Goal: Information Seeking & Learning: Learn about a topic

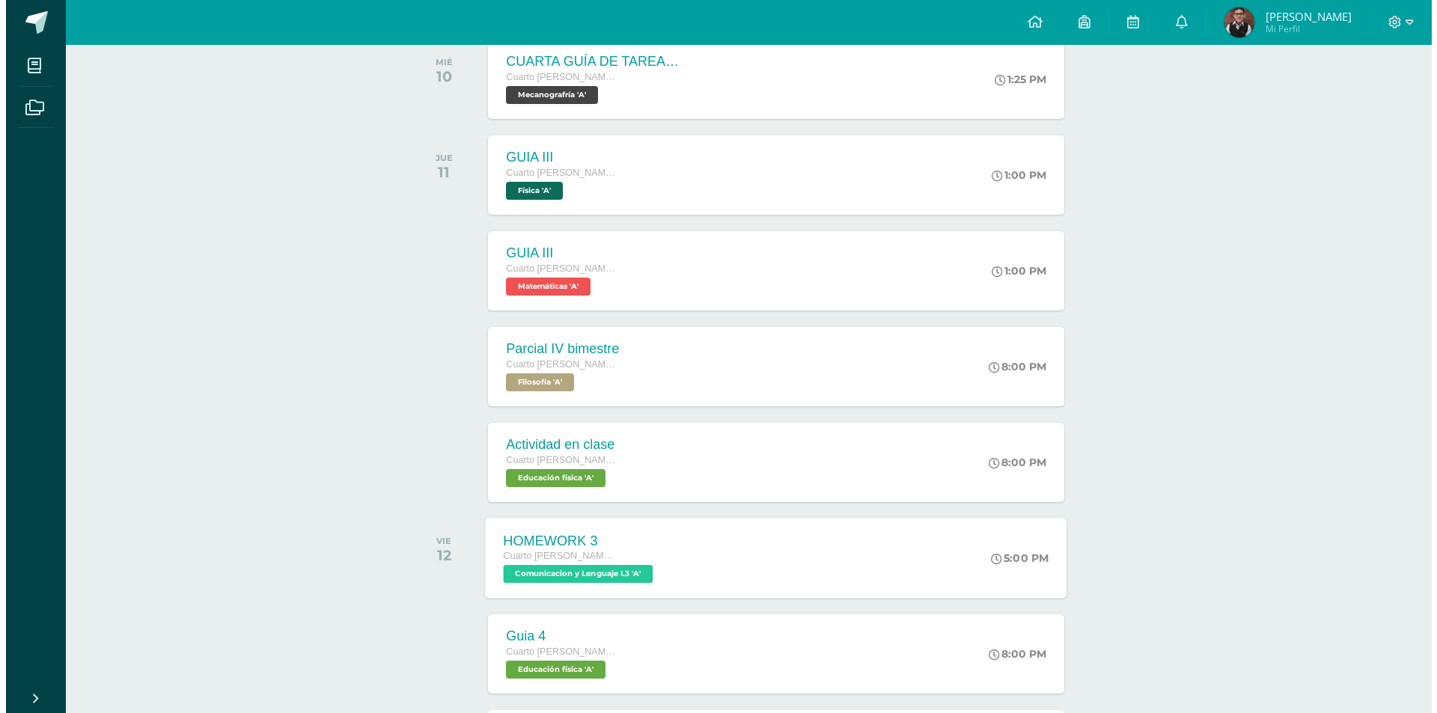
scroll to position [244, 0]
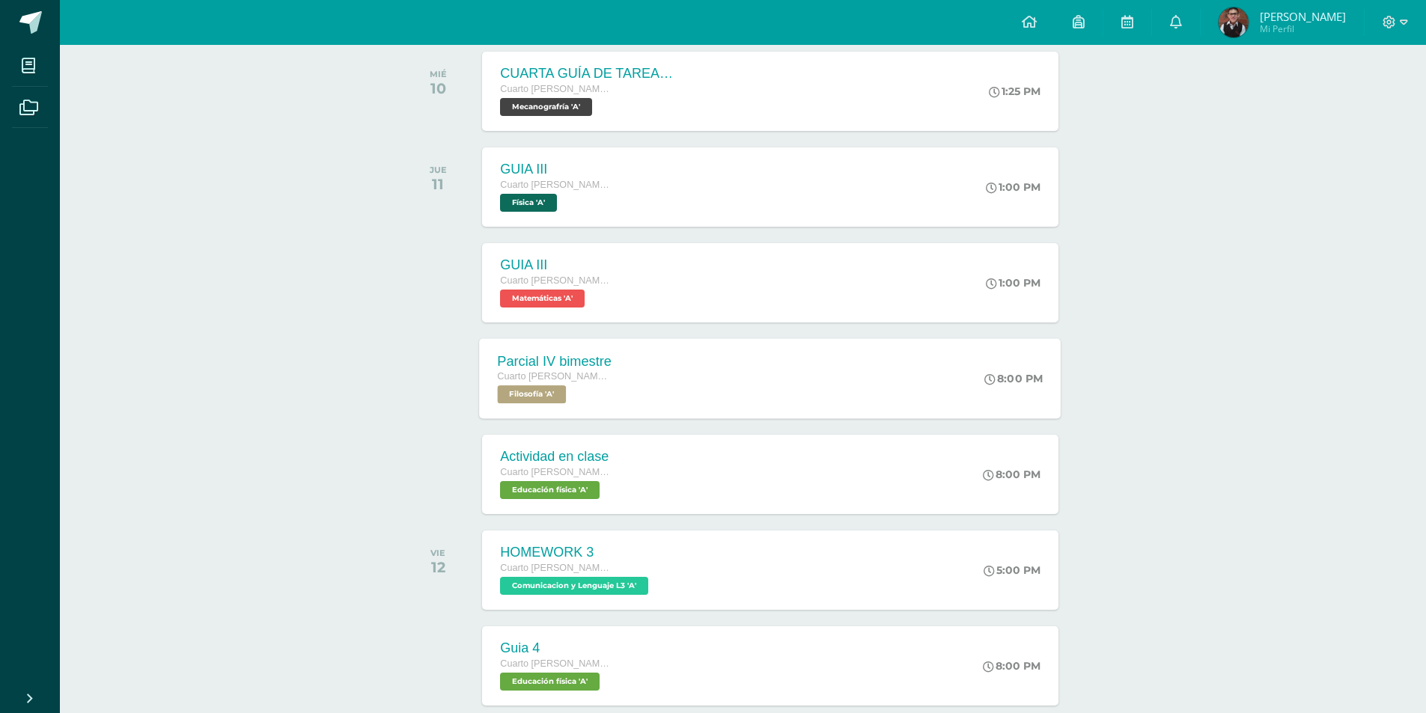
click at [620, 387] on div "Parcial IV bimestre Cuarto Bach. CCLL en Computación Filosofía 'A'" at bounding box center [555, 378] width 150 height 80
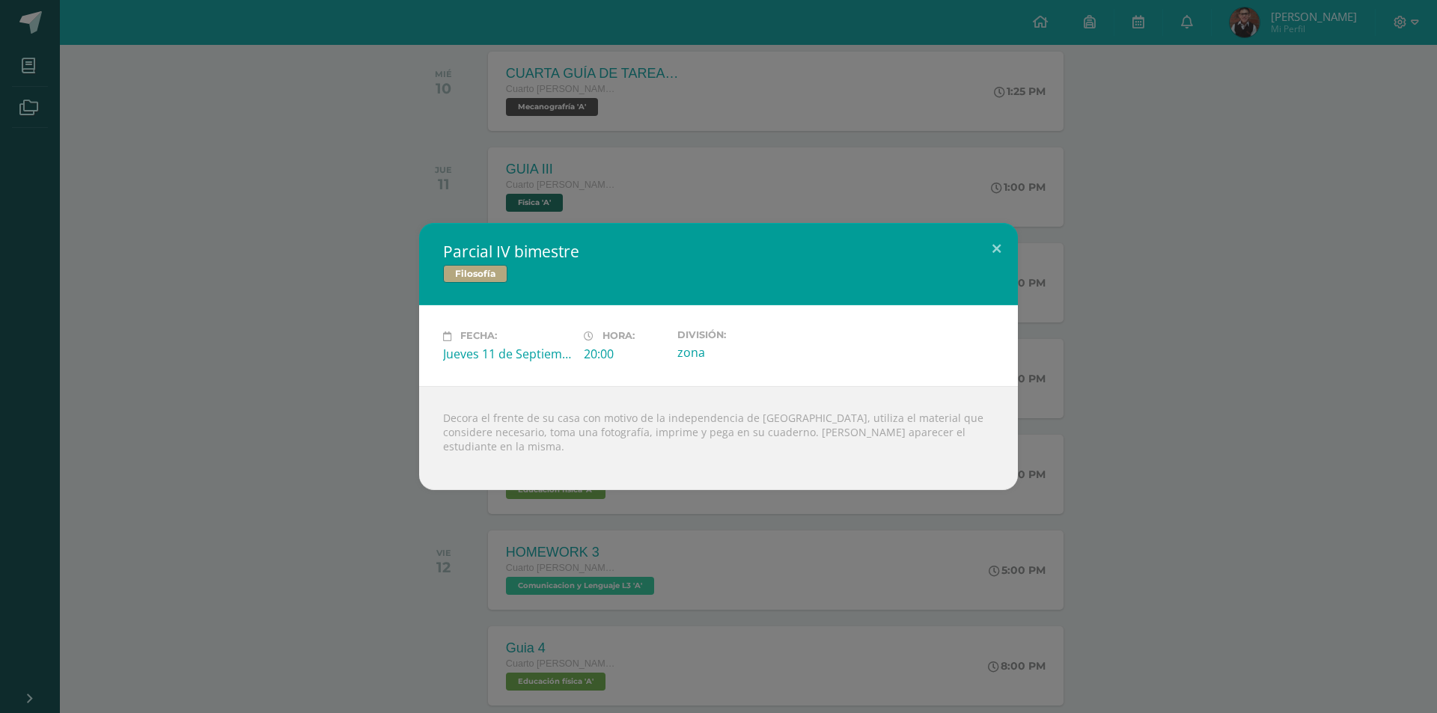
click at [405, 363] on div "Parcial IV bimestre Filosofía Fecha: Jueves 11 de Septiembre Hora: 20:00 Divisi…" at bounding box center [718, 356] width 1425 height 266
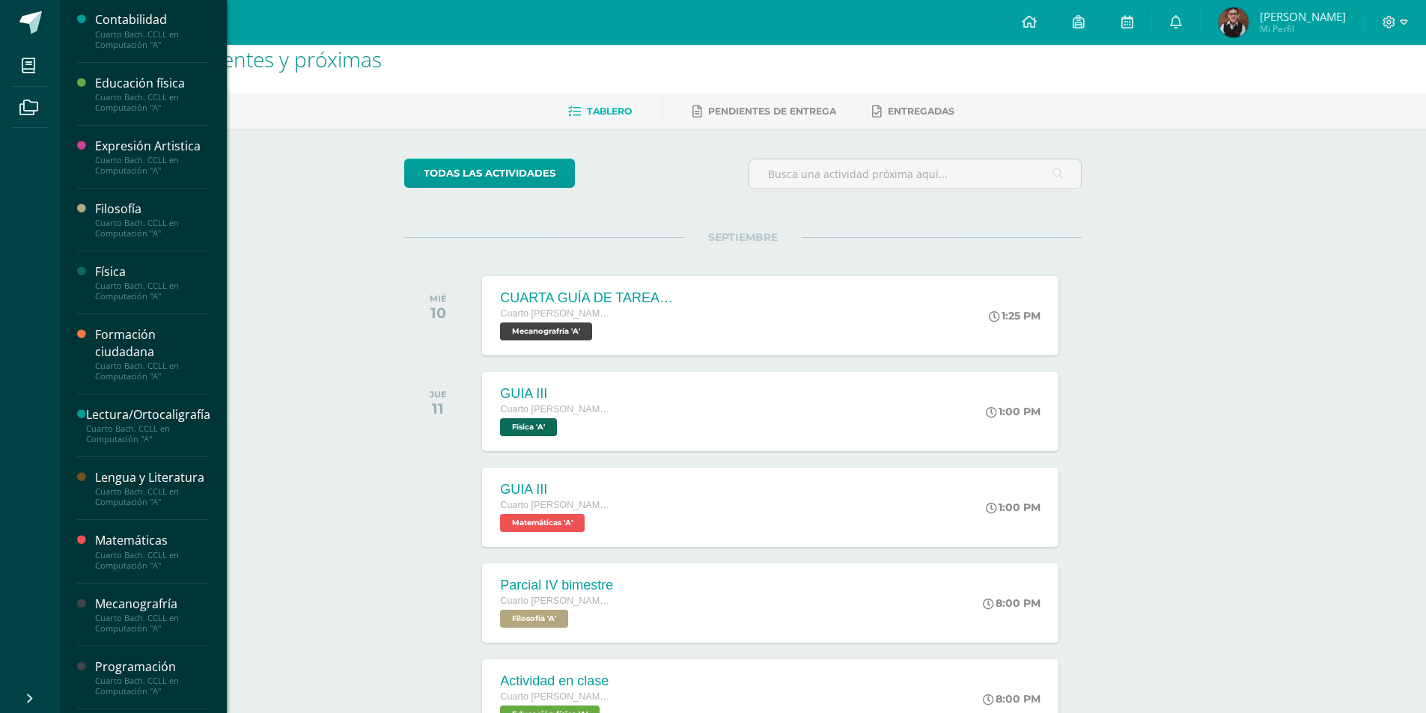
scroll to position [299, 0]
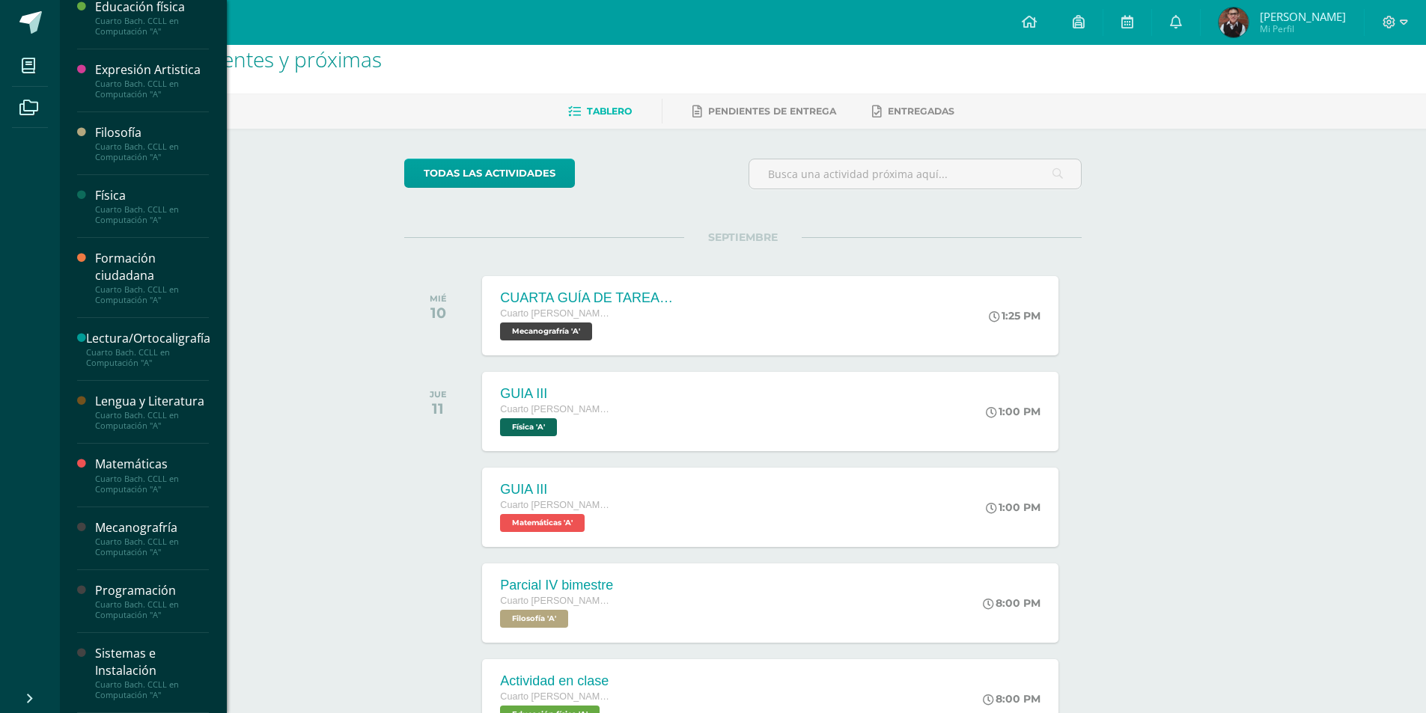
click at [150, 284] on div "Cuarto Bach. CCLL en Computación "A"" at bounding box center [152, 294] width 114 height 21
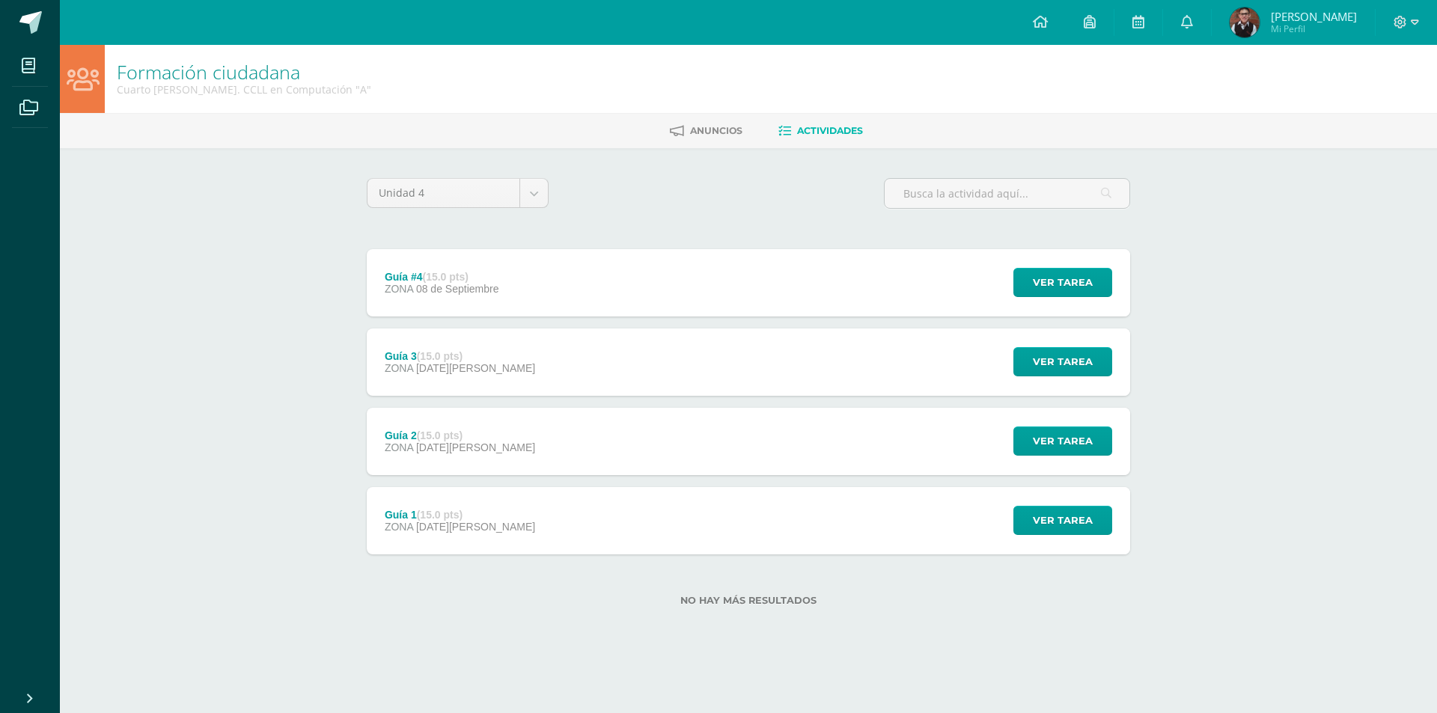
click at [416, 293] on span "08 de Septiembre" at bounding box center [457, 289] width 83 height 12
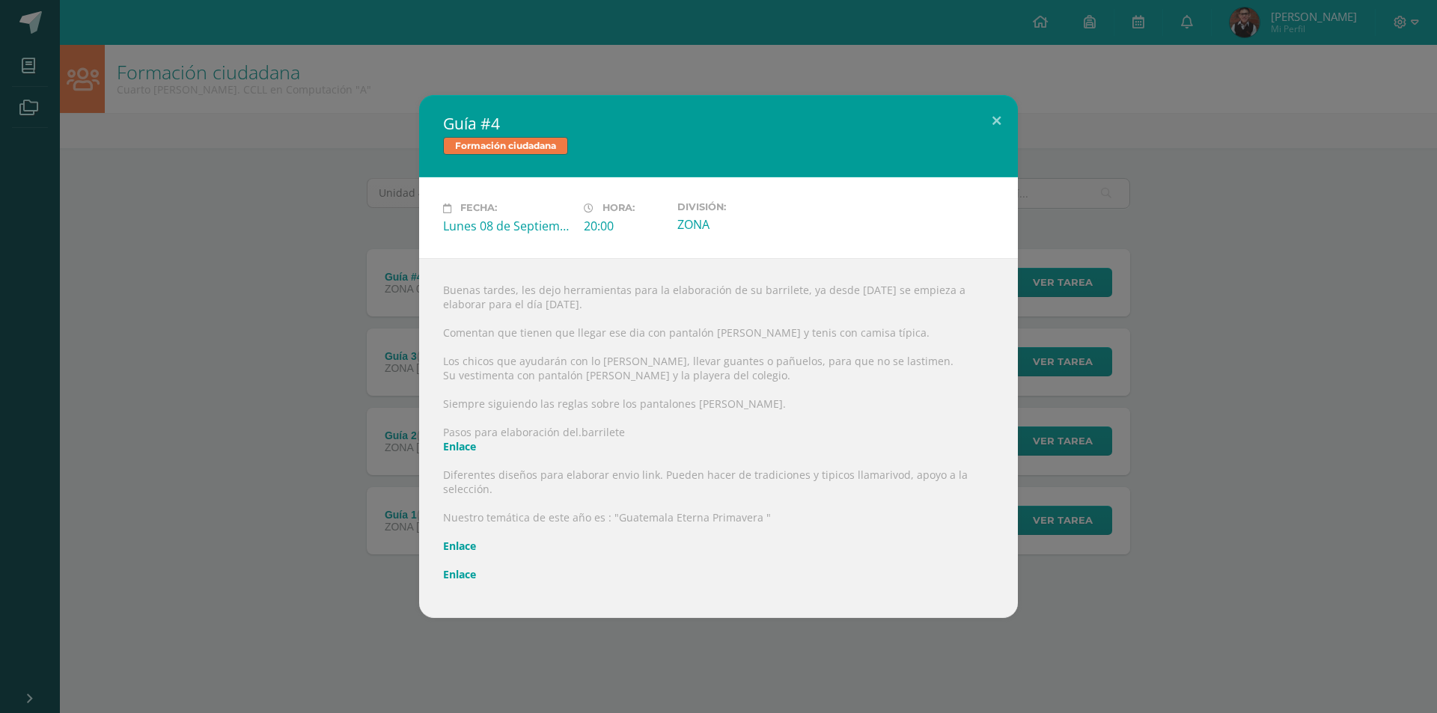
drag, startPoint x: 502, startPoint y: 337, endPoint x: 531, endPoint y: 337, distance: 28.4
click at [516, 337] on div "Buenas tardes, les dejo herramientas para la elaboración de su barrilete, ya de…" at bounding box center [718, 438] width 599 height 360
click at [547, 337] on div "Buenas tardes, les dejo herramientas para la elaboración de su barrilete, ya de…" at bounding box center [718, 438] width 599 height 360
drag, startPoint x: 478, startPoint y: 338, endPoint x: 555, endPoint y: 337, distance: 76.3
click at [486, 337] on div "Buenas tardes, les dejo herramientas para la elaboración de su barrilete, ya de…" at bounding box center [718, 438] width 599 height 360
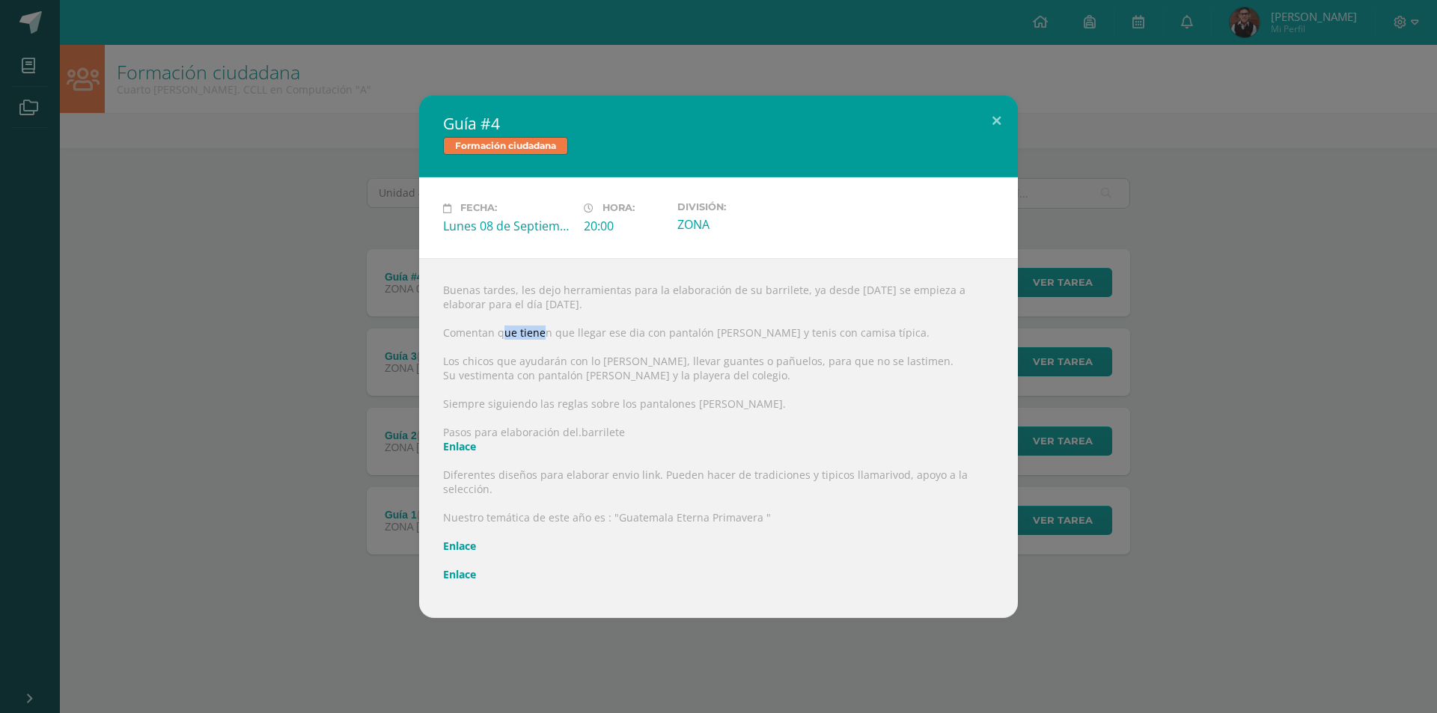
click at [549, 337] on div "Buenas tardes, les dejo herramientas para la elaboración de su barrilete, ya de…" at bounding box center [718, 438] width 599 height 360
click at [568, 337] on div "Buenas tardes, les dejo herramientas para la elaboración de su barrilete, ya de…" at bounding box center [718, 438] width 599 height 360
click at [569, 337] on div "Buenas tardes, les dejo herramientas para la elaboración de su barrilete, ya de…" at bounding box center [718, 438] width 599 height 360
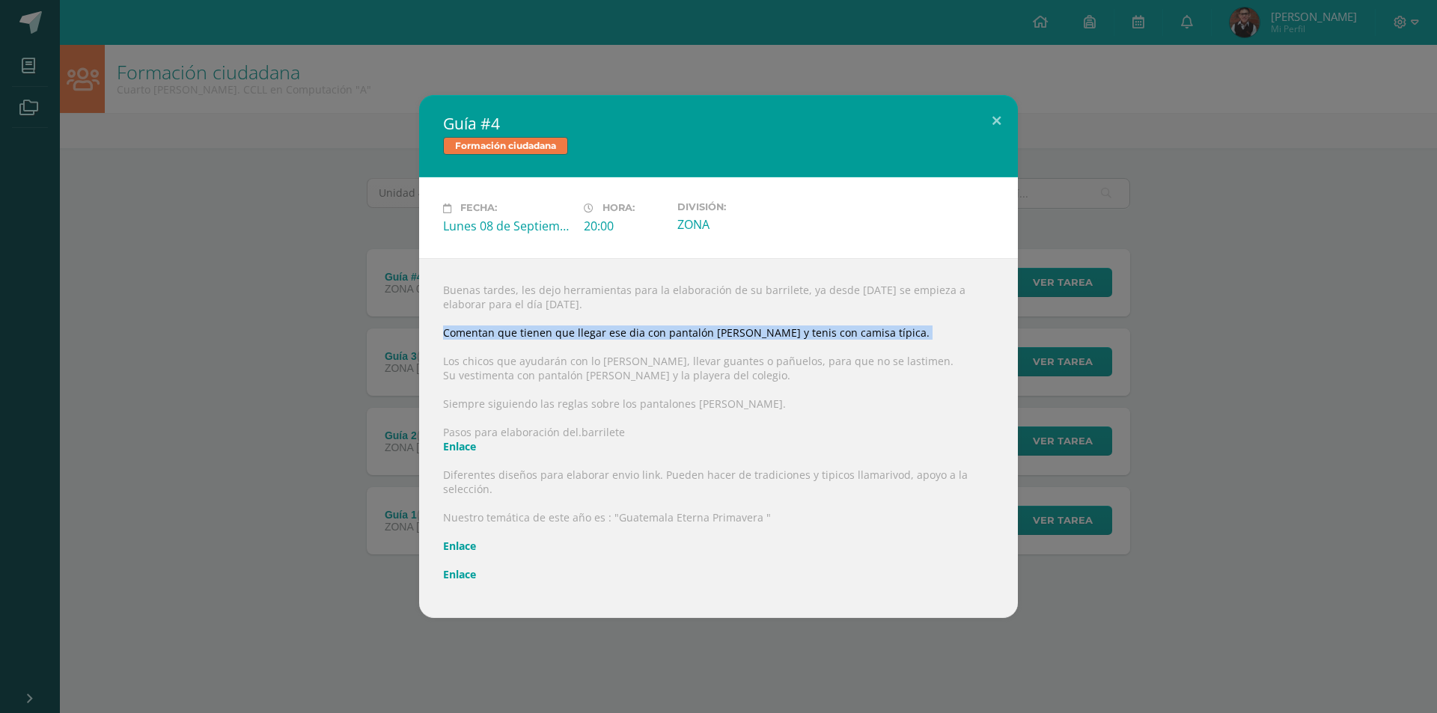
click at [591, 332] on div "Buenas tardes, les dejo herramientas para la elaboración de su barrilete, ya de…" at bounding box center [718, 438] width 599 height 360
drag, startPoint x: 626, startPoint y: 332, endPoint x: 733, endPoint y: 335, distance: 106.3
click at [732, 335] on div "Buenas tardes, les dejo herramientas para la elaboración de su barrilete, ya de…" at bounding box center [718, 438] width 599 height 360
drag, startPoint x: 790, startPoint y: 337, endPoint x: 890, endPoint y: 331, distance: 99.7
click at [890, 331] on div "Buenas tardes, les dejo herramientas para la elaboración de su barrilete, ya de…" at bounding box center [718, 438] width 599 height 360
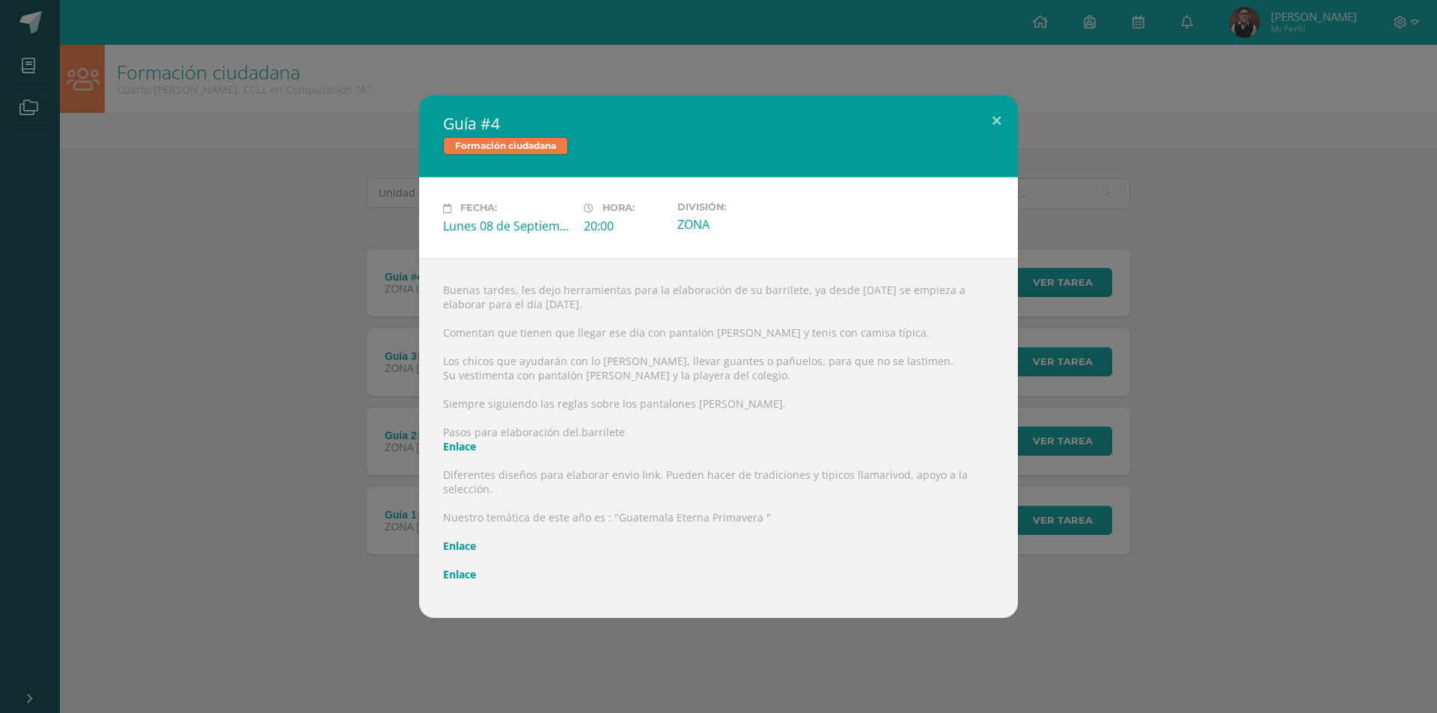
click at [63, 513] on div "Guía #4 Formación ciudadana Fecha: Lunes 08 de Septiembre Hora: 20:00 División:…" at bounding box center [718, 356] width 1425 height 522
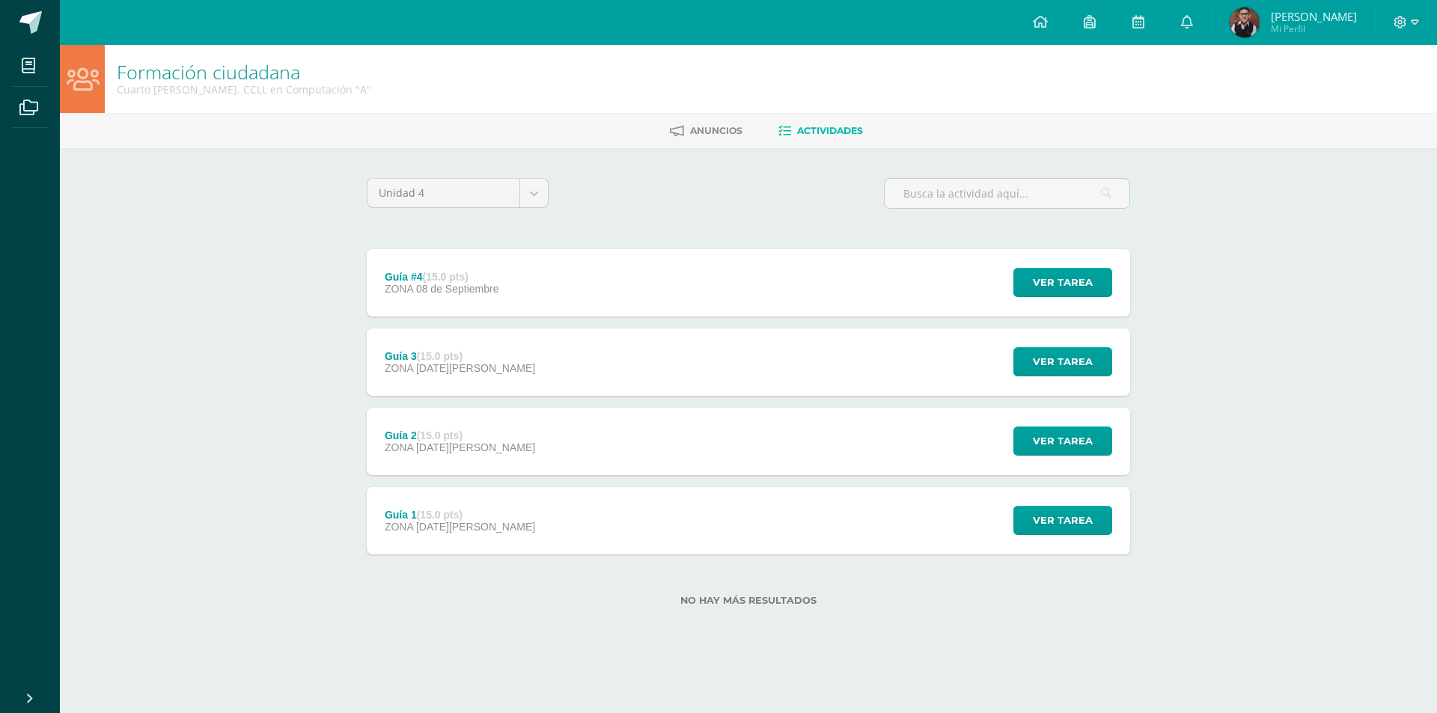
click at [293, 459] on div "Formación ciudadana Cuarto Bach. CCLL en Computación "A" Anuncios Actividades U…" at bounding box center [748, 349] width 1377 height 609
click at [16, 8] on link at bounding box center [30, 22] width 60 height 45
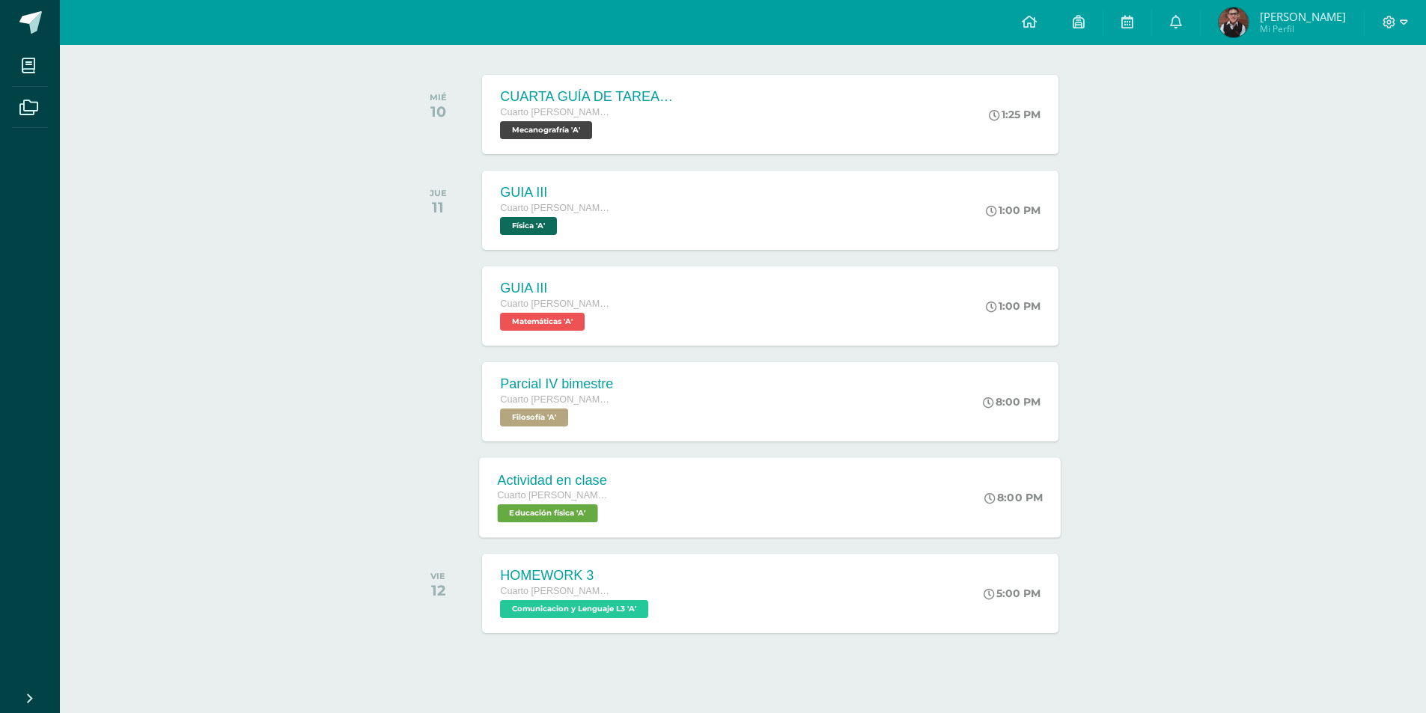
scroll to position [224, 0]
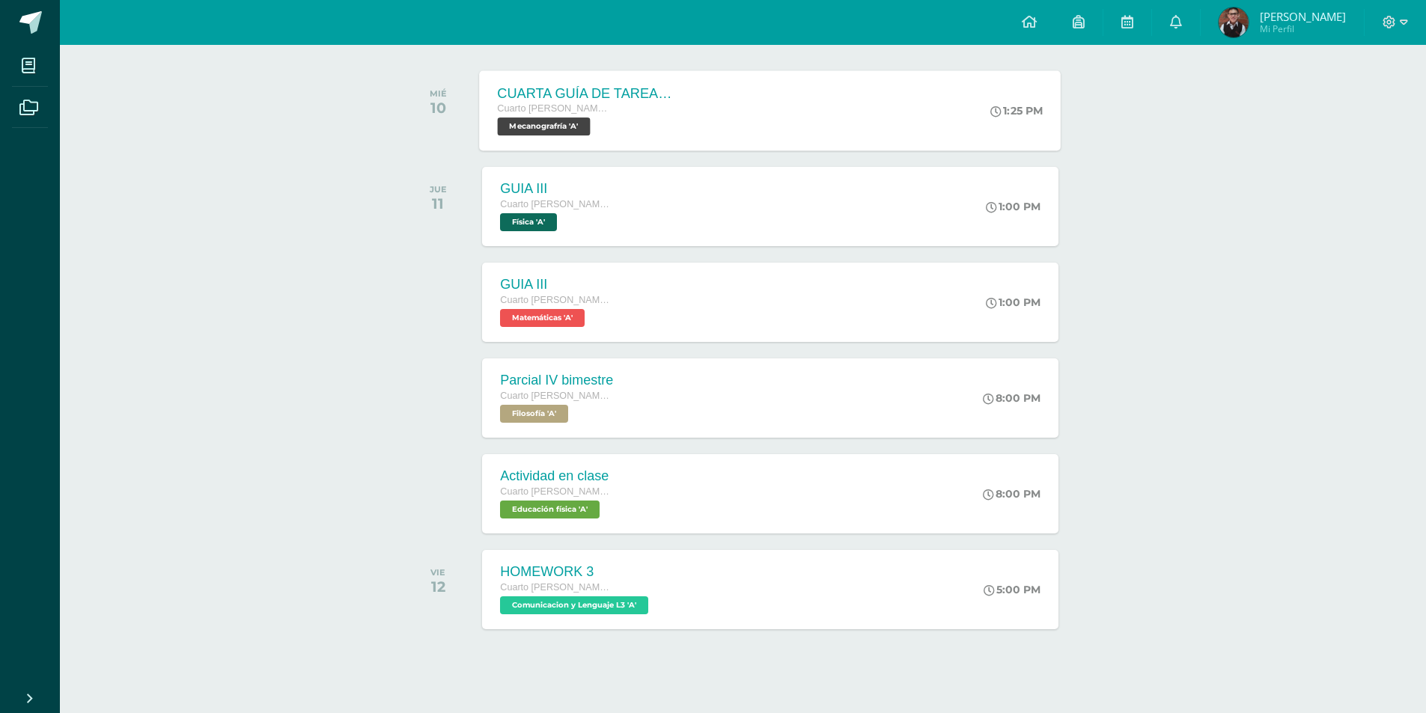
click at [620, 99] on div "CUARTA GUÍA DE TAREAS DEL CUARTO BIMESTRE" at bounding box center [588, 93] width 181 height 16
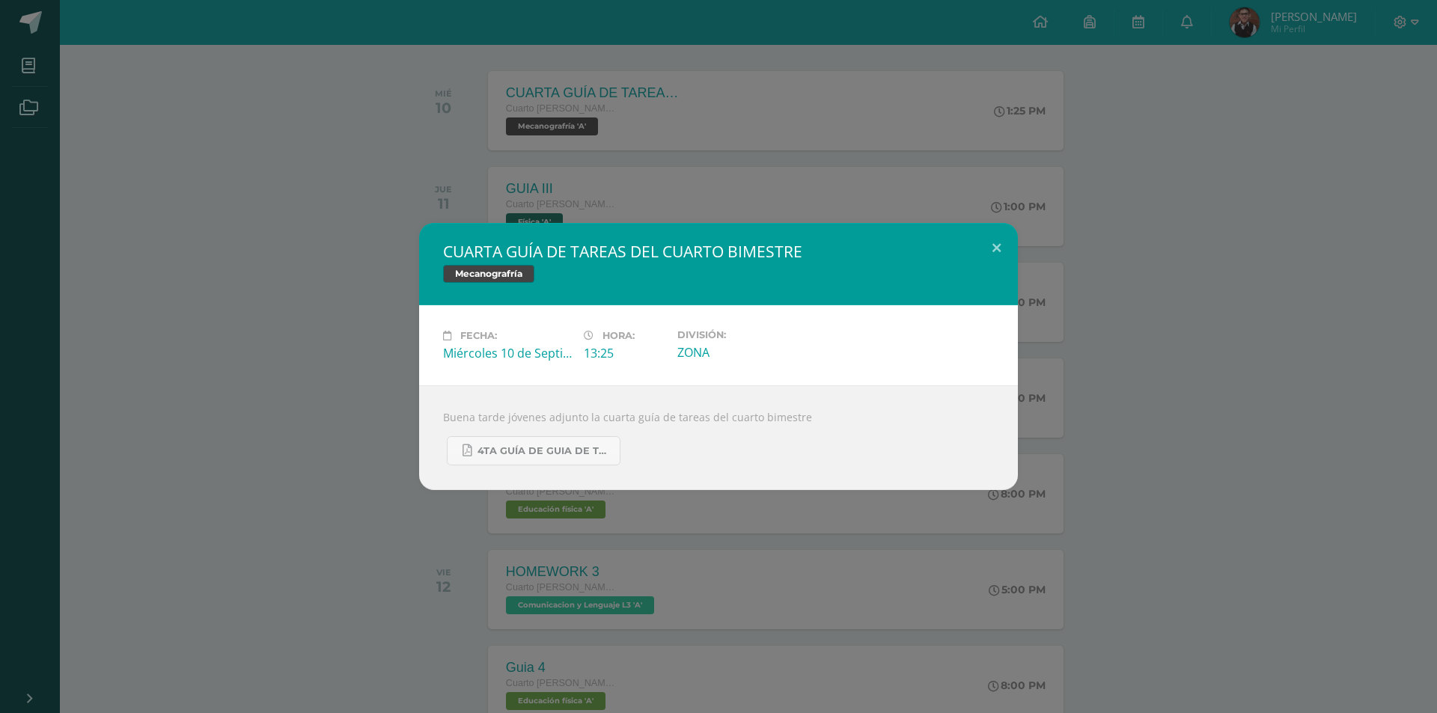
click at [85, 323] on div "CUARTA GUÍA DE TAREAS DEL CUARTO BIMESTRE Mecanografría Fecha: Miércoles 10 de …" at bounding box center [718, 356] width 1425 height 267
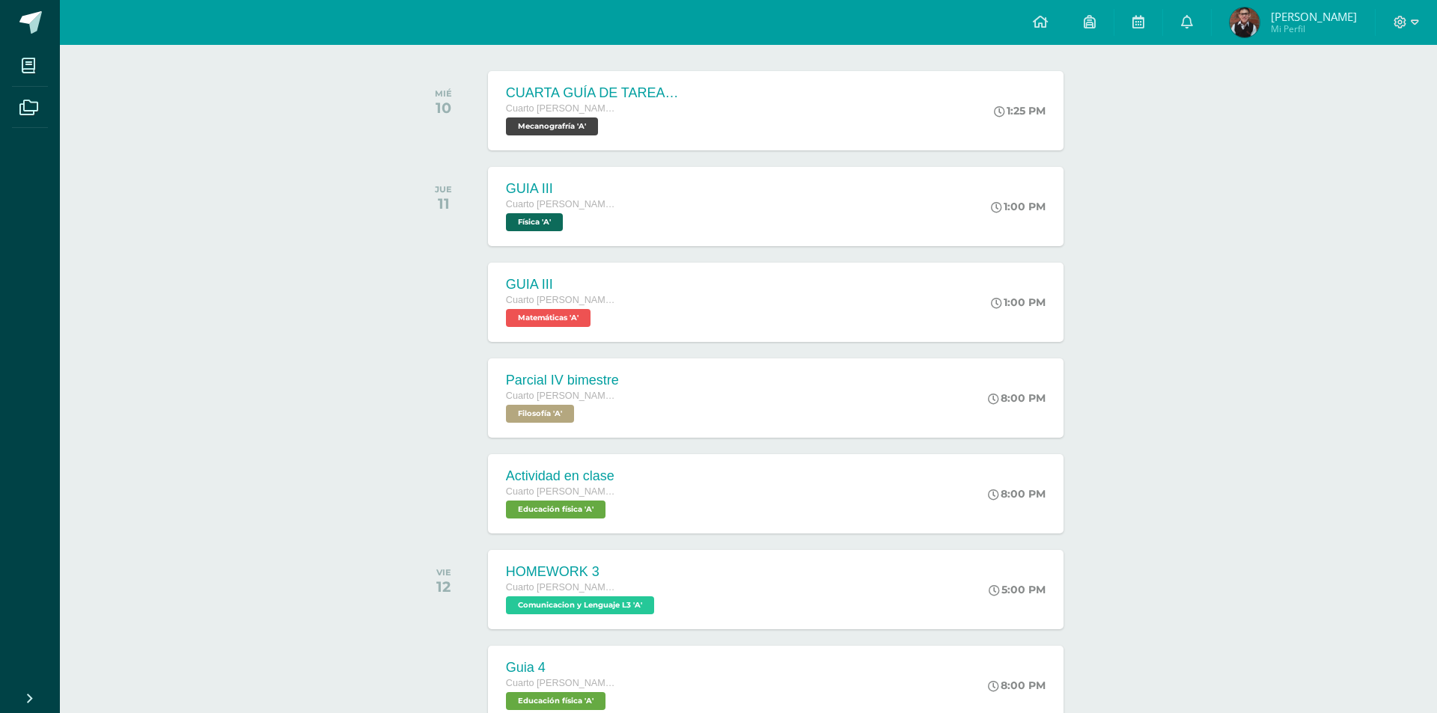
click at [555, 204] on div "CUARTA GUÍA DE TAREAS DEL CUARTO BIMESTRE Mecanografría Fecha: Miércoles 10 de …" at bounding box center [718, 356] width 1437 height 713
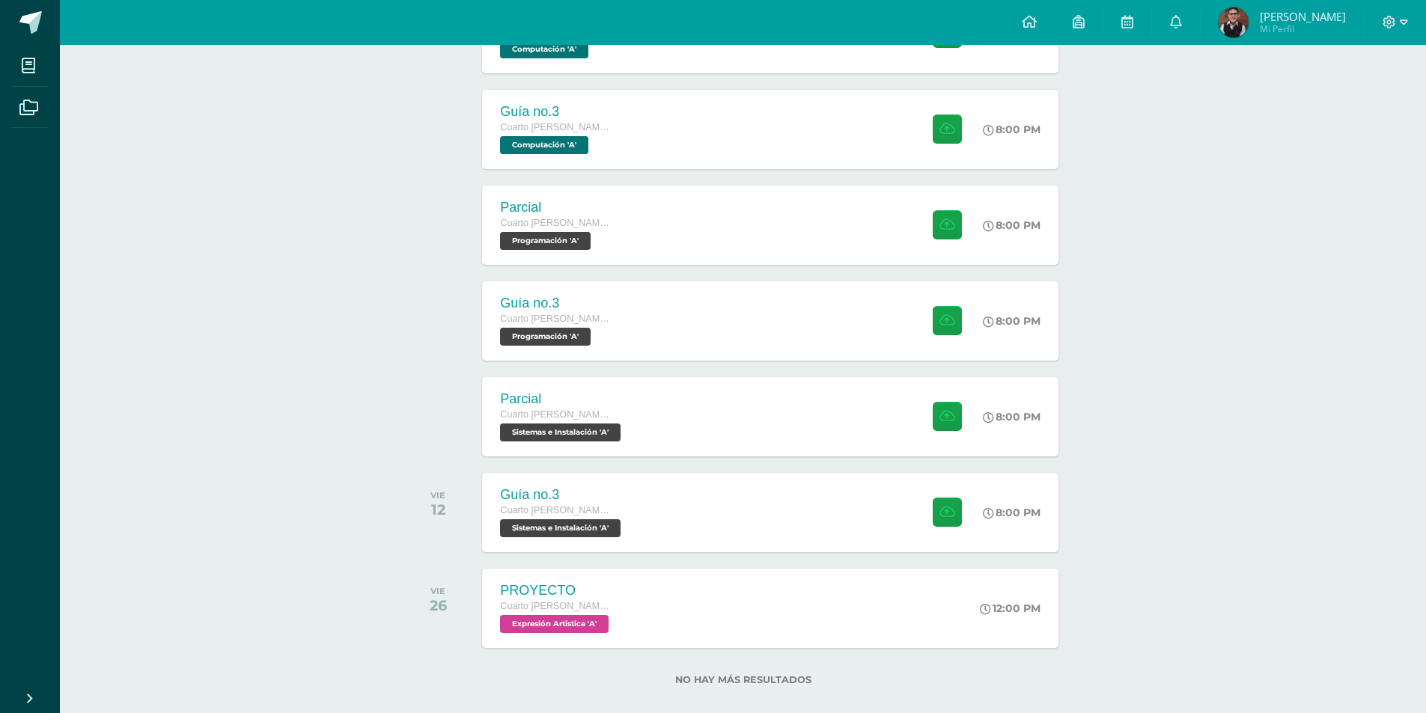
scroll to position [992, 0]
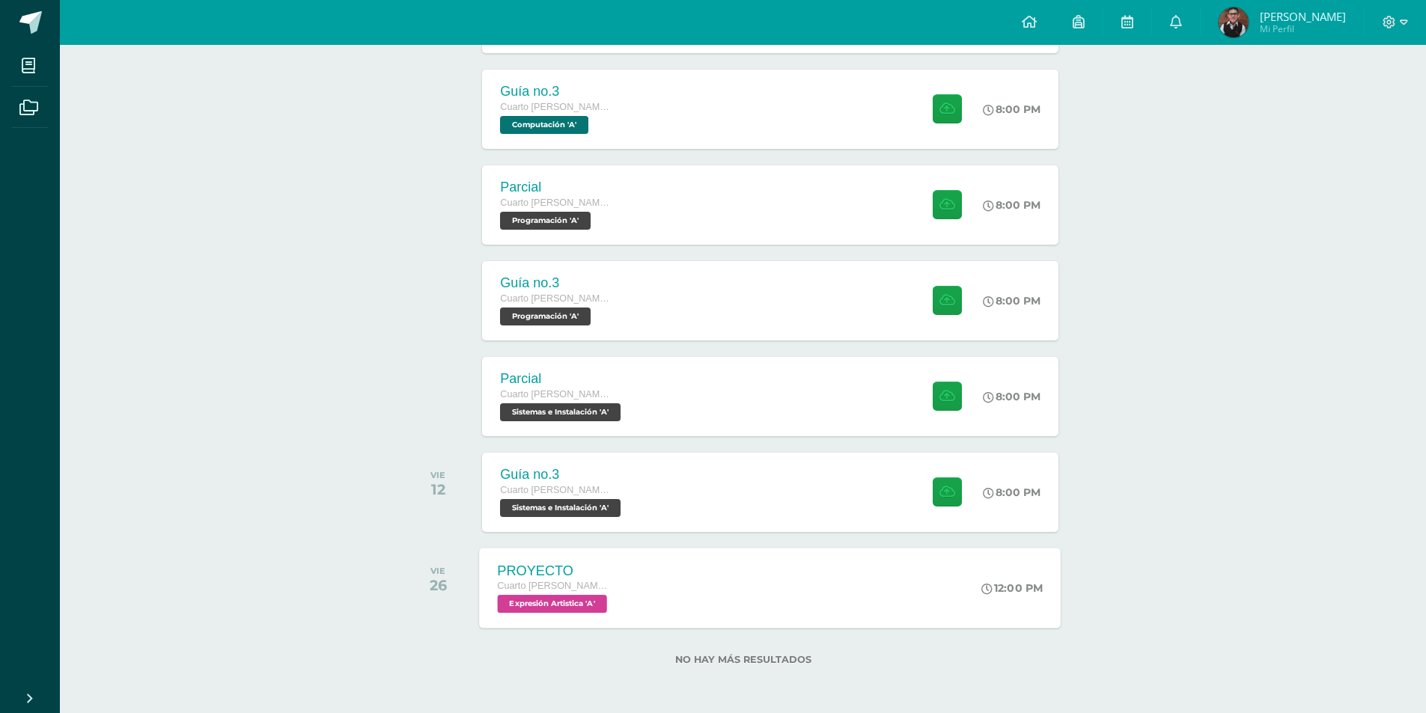
click at [623, 578] on div "PROYECTO Cuarto Bach. CCLL en Computación Expresión Artistica 'A'" at bounding box center [555, 588] width 150 height 80
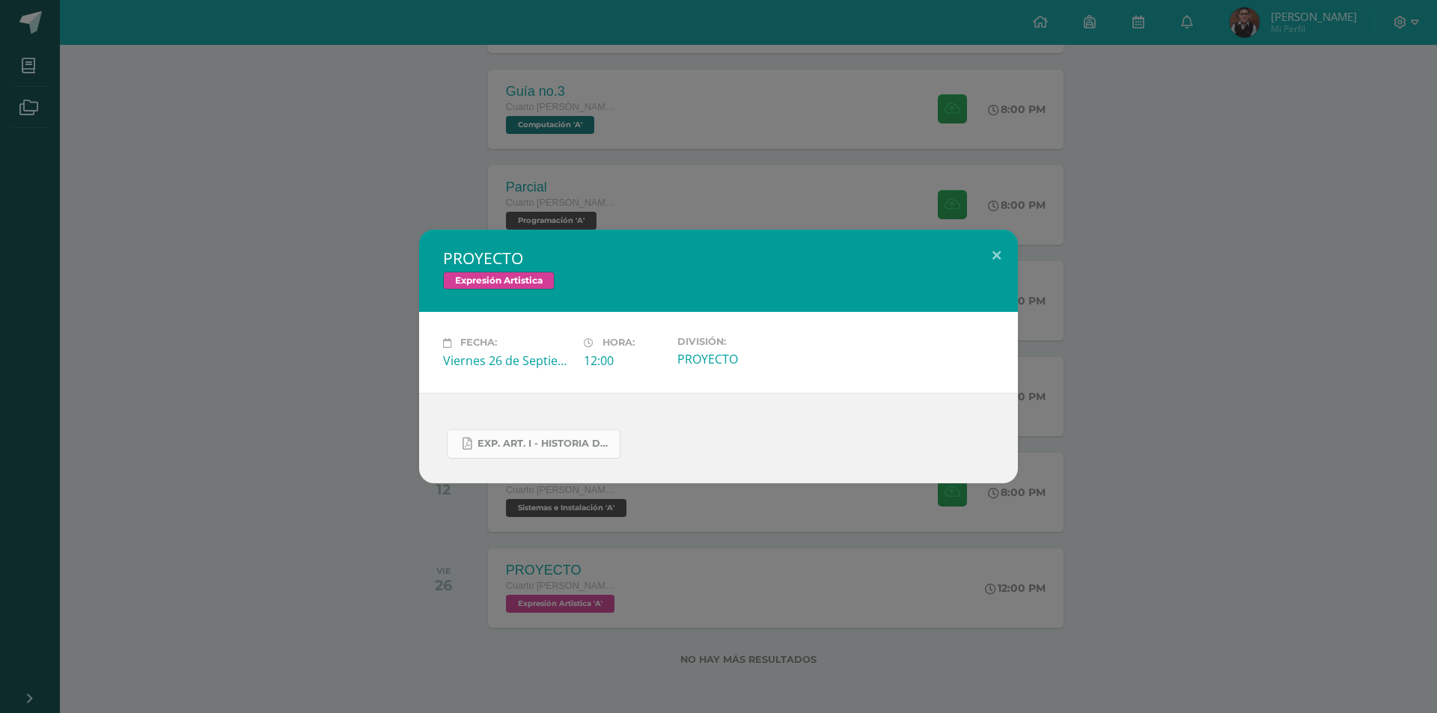
click at [538, 444] on span "Exp. art. I - Historia del arte I.docx.pdf" at bounding box center [544, 444] width 135 height 12
drag, startPoint x: 234, startPoint y: 192, endPoint x: 245, endPoint y: 199, distance: 12.5
click at [234, 193] on div "PROYECTO Expresión Artistica Fecha: Viernes 26 de Septiembre Hora: 12:00 Divisi…" at bounding box center [718, 356] width 1437 height 713
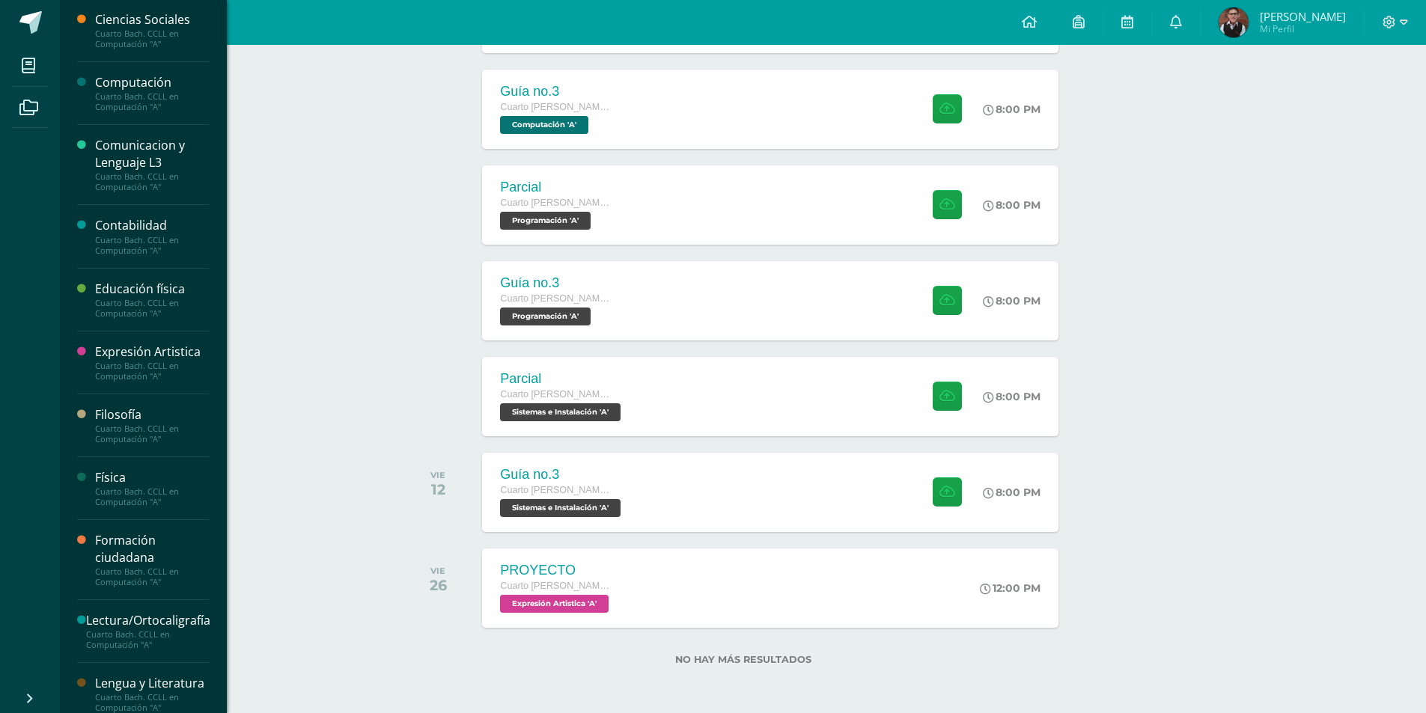
scroll to position [0, 0]
click at [128, 25] on div "Ciencias Sociales" at bounding box center [152, 20] width 114 height 17
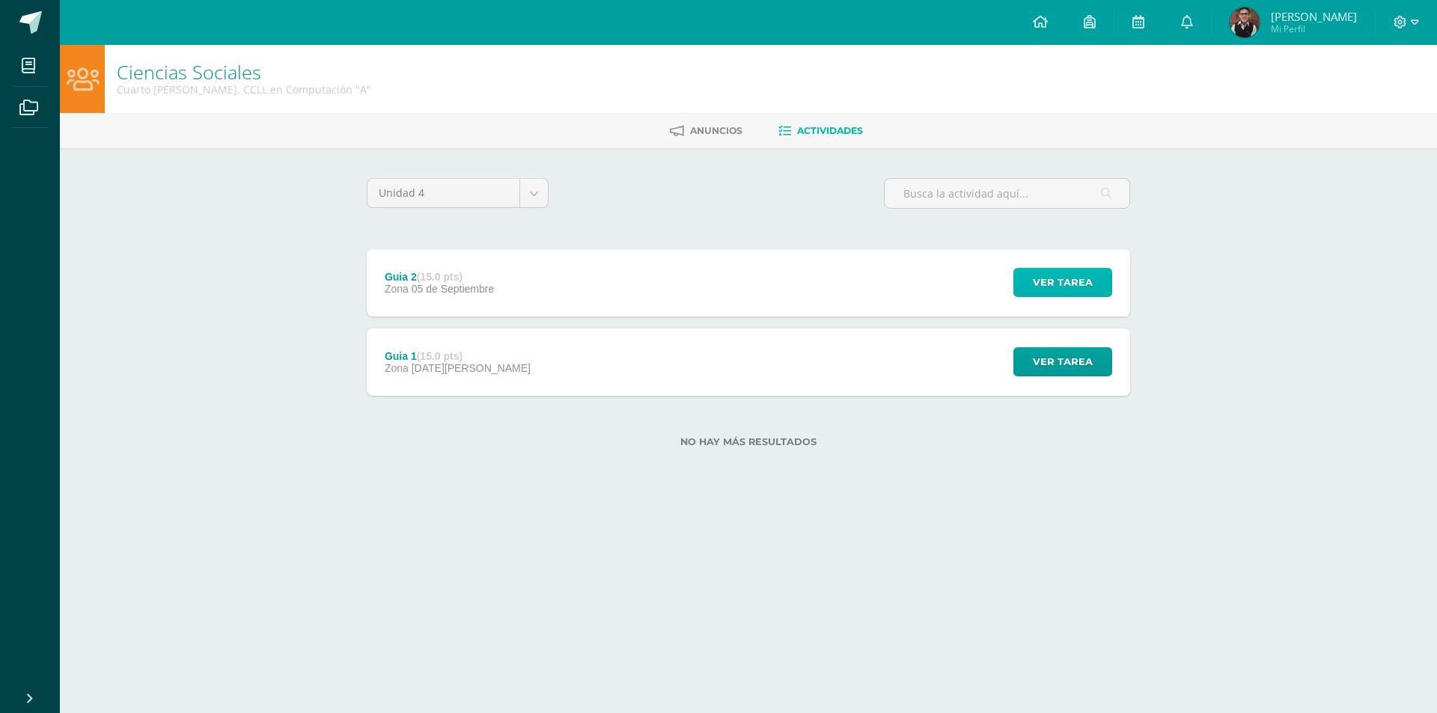
click at [1065, 271] on span "Ver tarea" at bounding box center [1063, 283] width 60 height 28
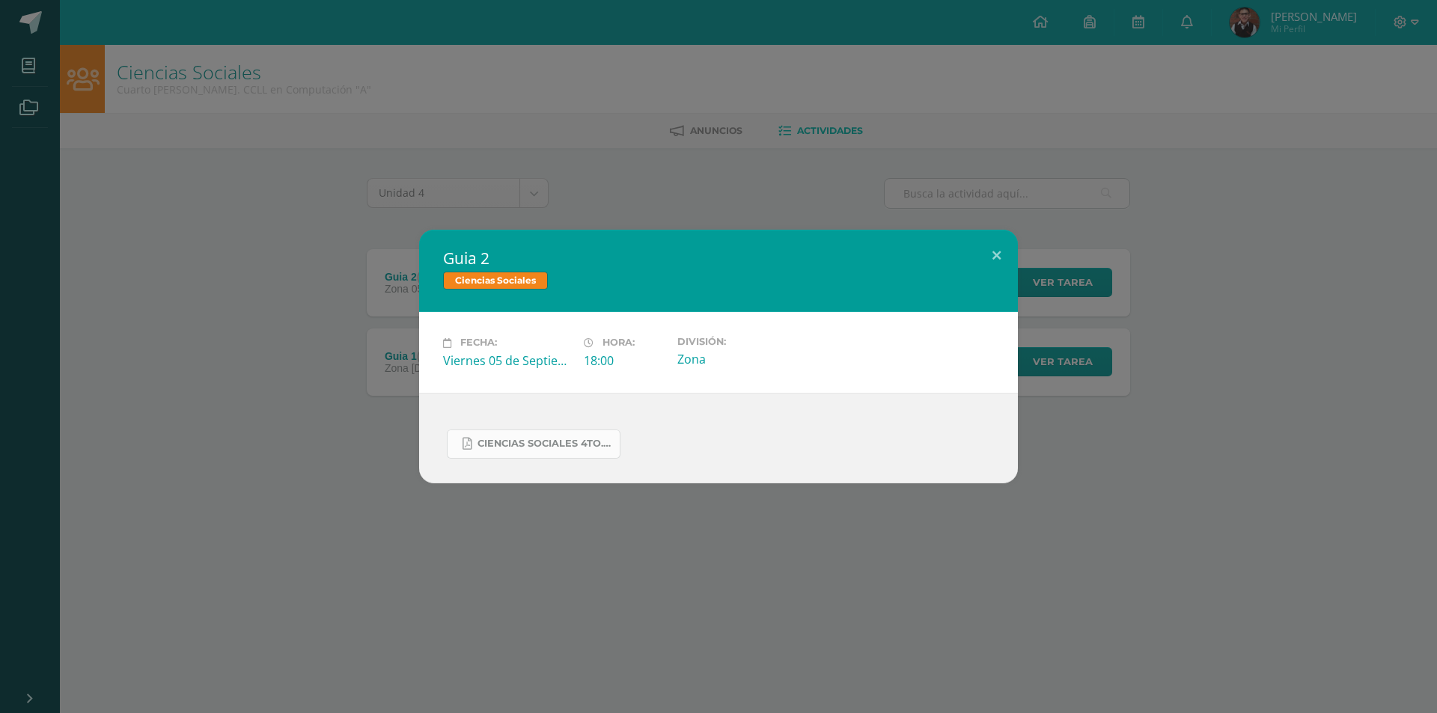
click at [520, 441] on span "Ciencias Sociales 4to..docx.pdf" at bounding box center [544, 444] width 135 height 12
click at [395, 129] on div "Guia 2 Ciencias Sociales Fecha: [DATE] Hora: 18:00 División: Zona" at bounding box center [718, 356] width 1437 height 713
